Goal: Task Accomplishment & Management: Manage account settings

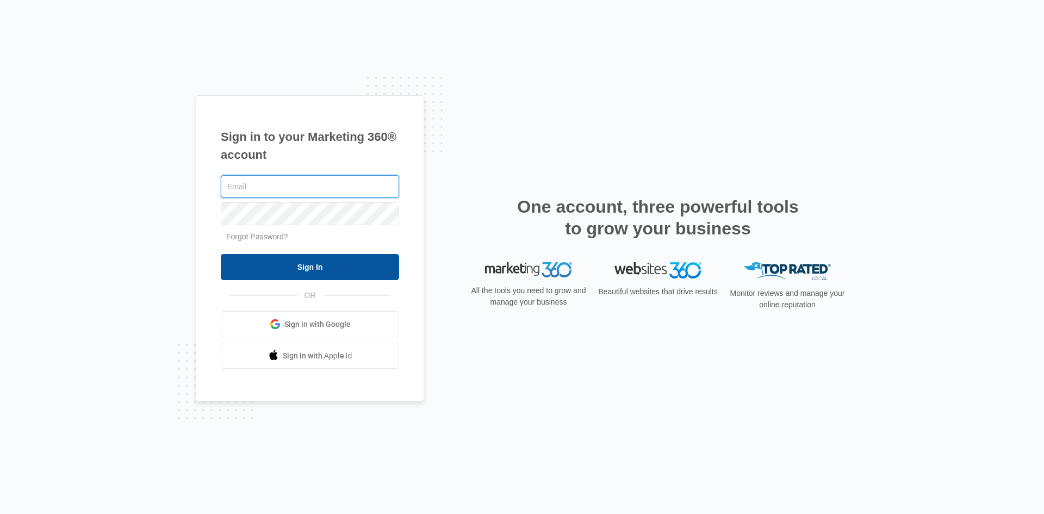
type input "[EMAIL_ADDRESS][DOMAIN_NAME]"
click at [301, 263] on input "Sign In" at bounding box center [310, 267] width 178 height 26
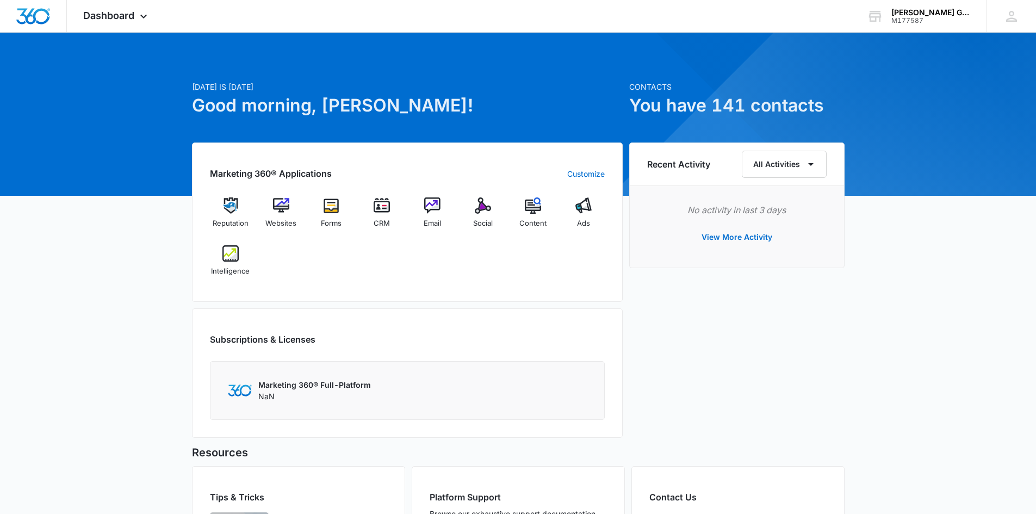
click at [829, 419] on div "Recent Activity All Activities No activity in last 3 days View More Activity" at bounding box center [736, 293] width 215 height 302
click at [816, 373] on div "Recent Activity All Activities No activity in last 3 days View More Activity" at bounding box center [736, 293] width 215 height 302
click at [125, 159] on div "[DATE] is [DATE] Good morning, [PERSON_NAME]! Contacts You have 141 contacts Ma…" at bounding box center [518, 345] width 1036 height 599
click at [480, 210] on img at bounding box center [483, 205] width 16 height 16
